Goal: Check status

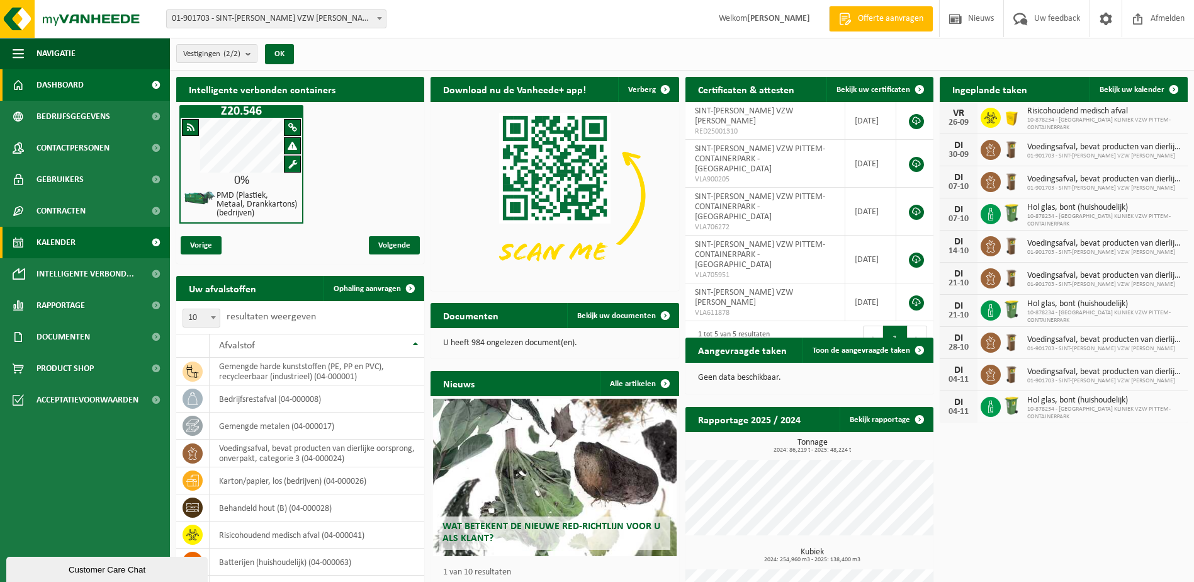
click at [45, 242] on span "Kalender" at bounding box center [56, 242] width 39 height 31
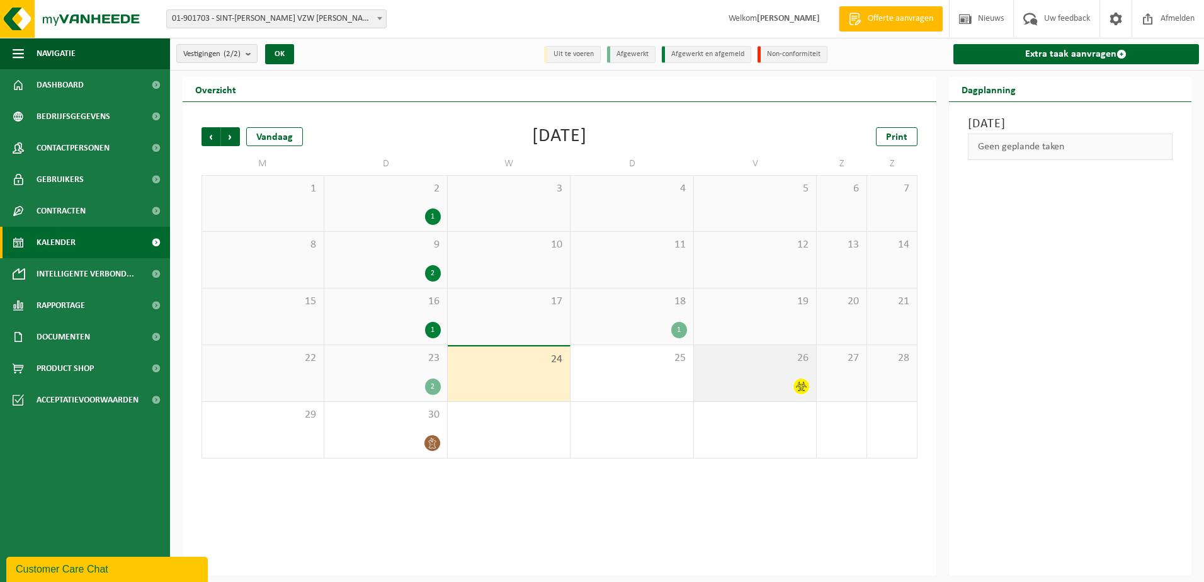
click at [805, 383] on icon at bounding box center [801, 386] width 11 height 11
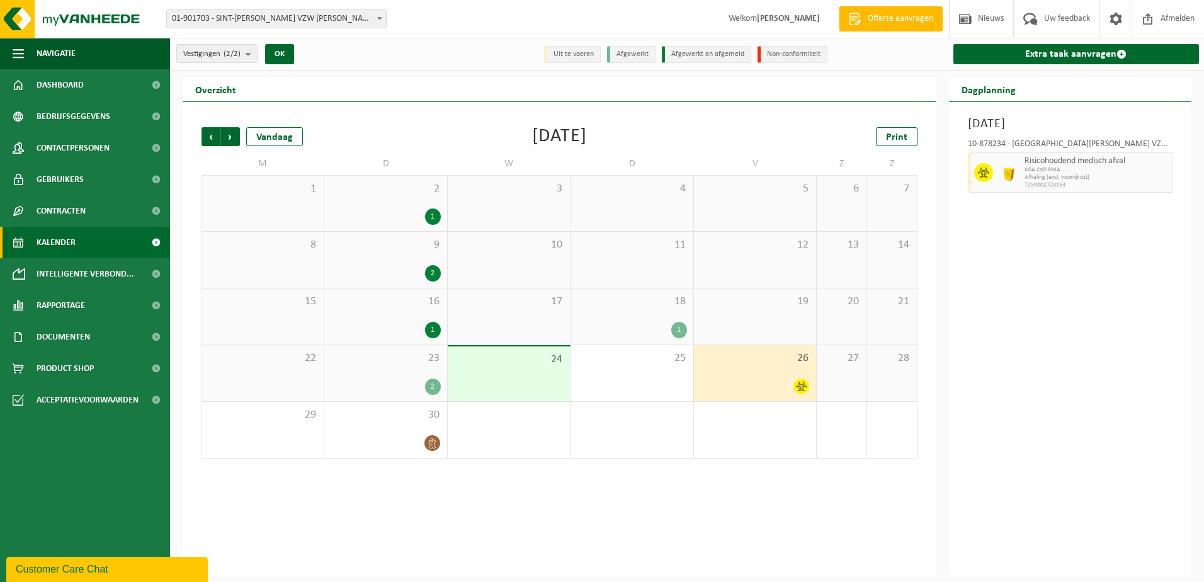
drag, startPoint x: 1105, startPoint y: 410, endPoint x: 1096, endPoint y: 398, distance: 15.2
click at [1105, 410] on div "[DATE] 10-878234 - [GEOGRAPHIC_DATA] KLINIEK VZW PITTEM-CONTAINERPARK - PITTEM …" at bounding box center [1070, 338] width 243 height 473
